Goal: Task Accomplishment & Management: Manage account settings

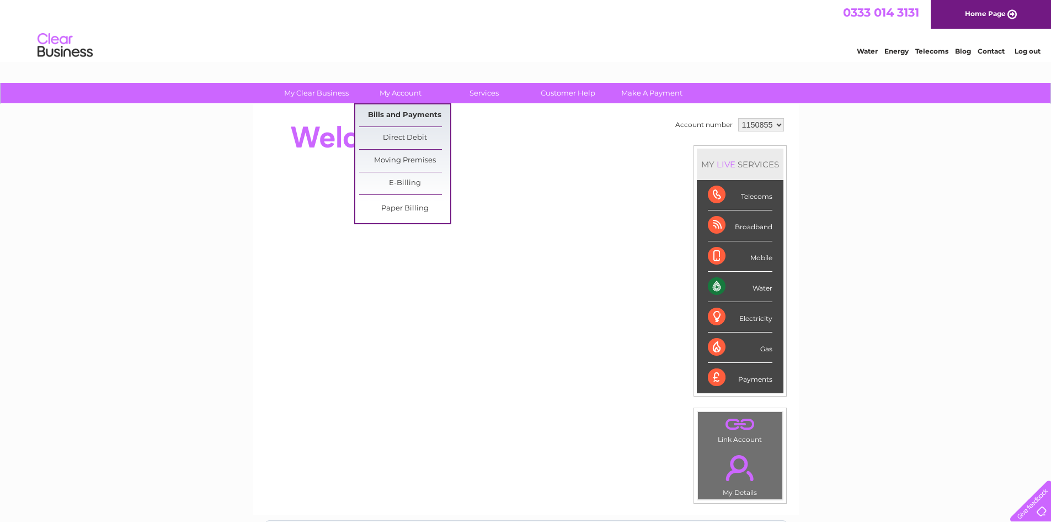
click at [407, 110] on link "Bills and Payments" at bounding box center [404, 115] width 91 height 22
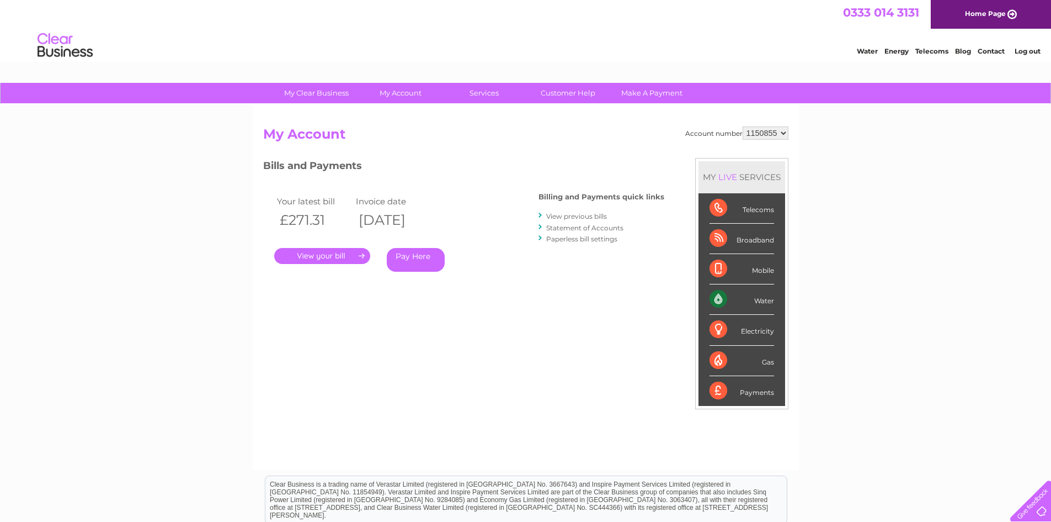
click at [565, 219] on link "View previous bills" at bounding box center [576, 216] width 61 height 8
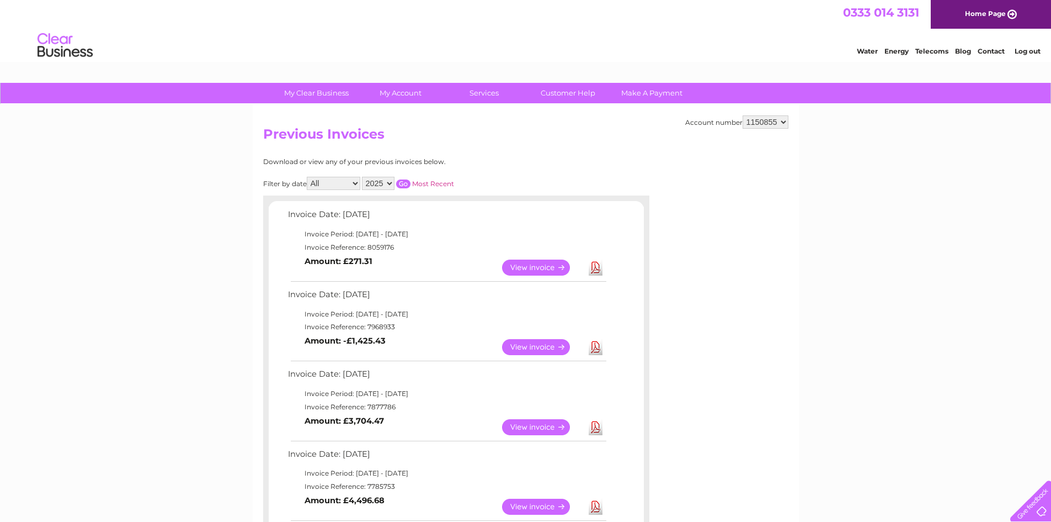
click at [515, 339] on link "View" at bounding box center [542, 347] width 81 height 16
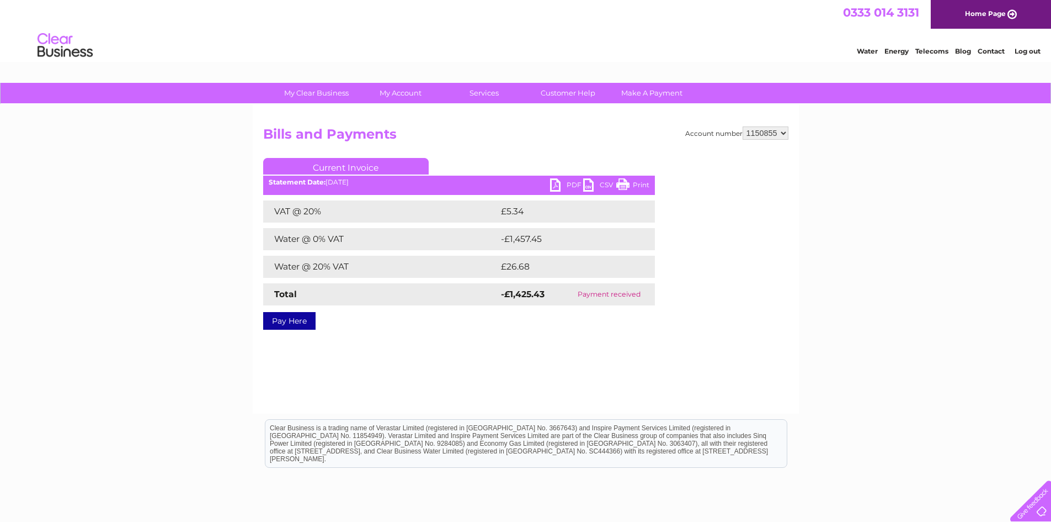
click at [579, 180] on link "PDF" at bounding box center [566, 186] width 33 height 16
